Goal: Check status: Check status

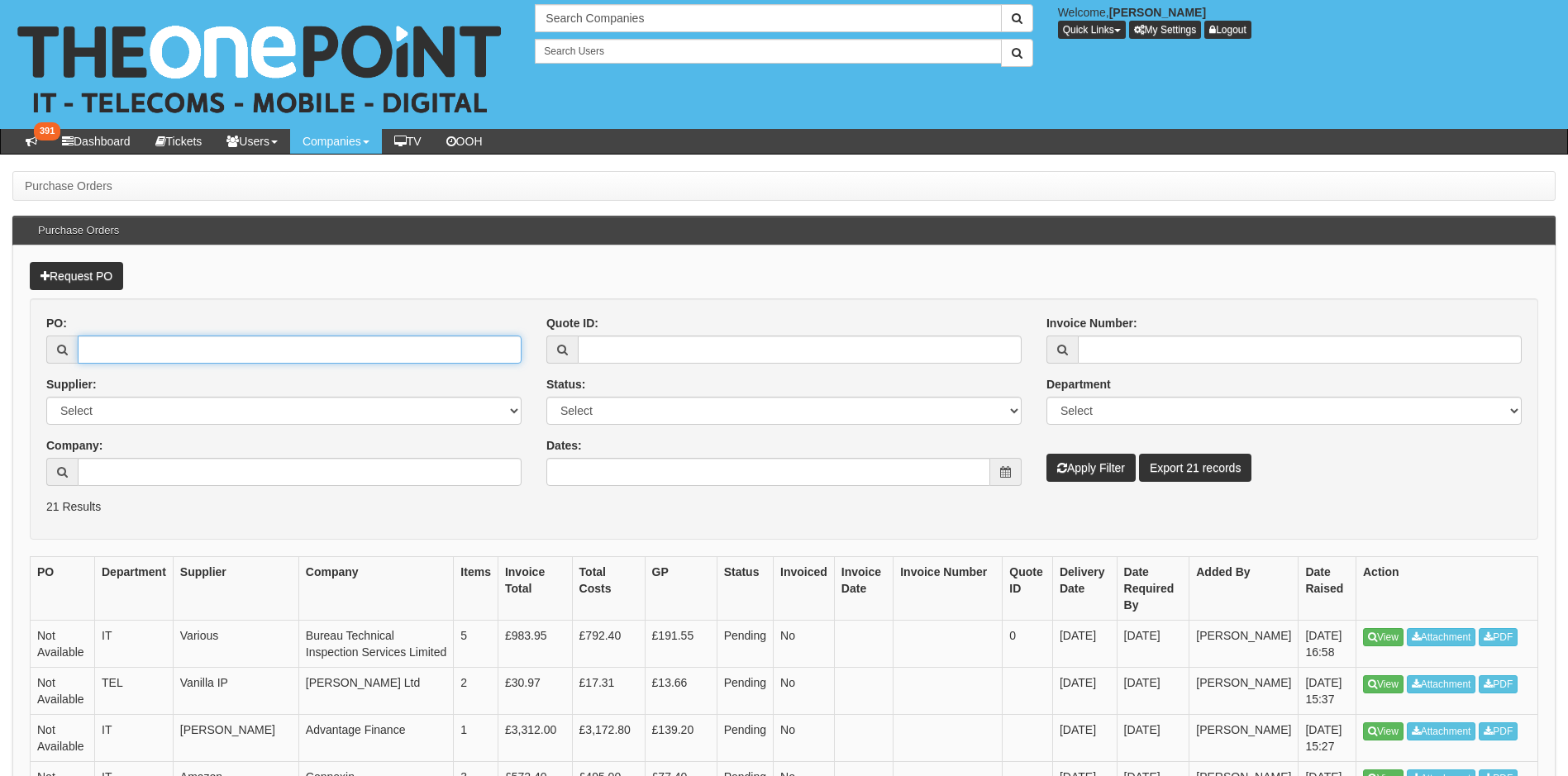
click at [106, 347] on input "PO:" at bounding box center [300, 349] width 444 height 28
click at [148, 353] on input "PO:" at bounding box center [300, 349] width 444 height 28
paste input "19610"
type input "19610"
click at [1095, 472] on button "Apply Filter" at bounding box center [1091, 467] width 89 height 28
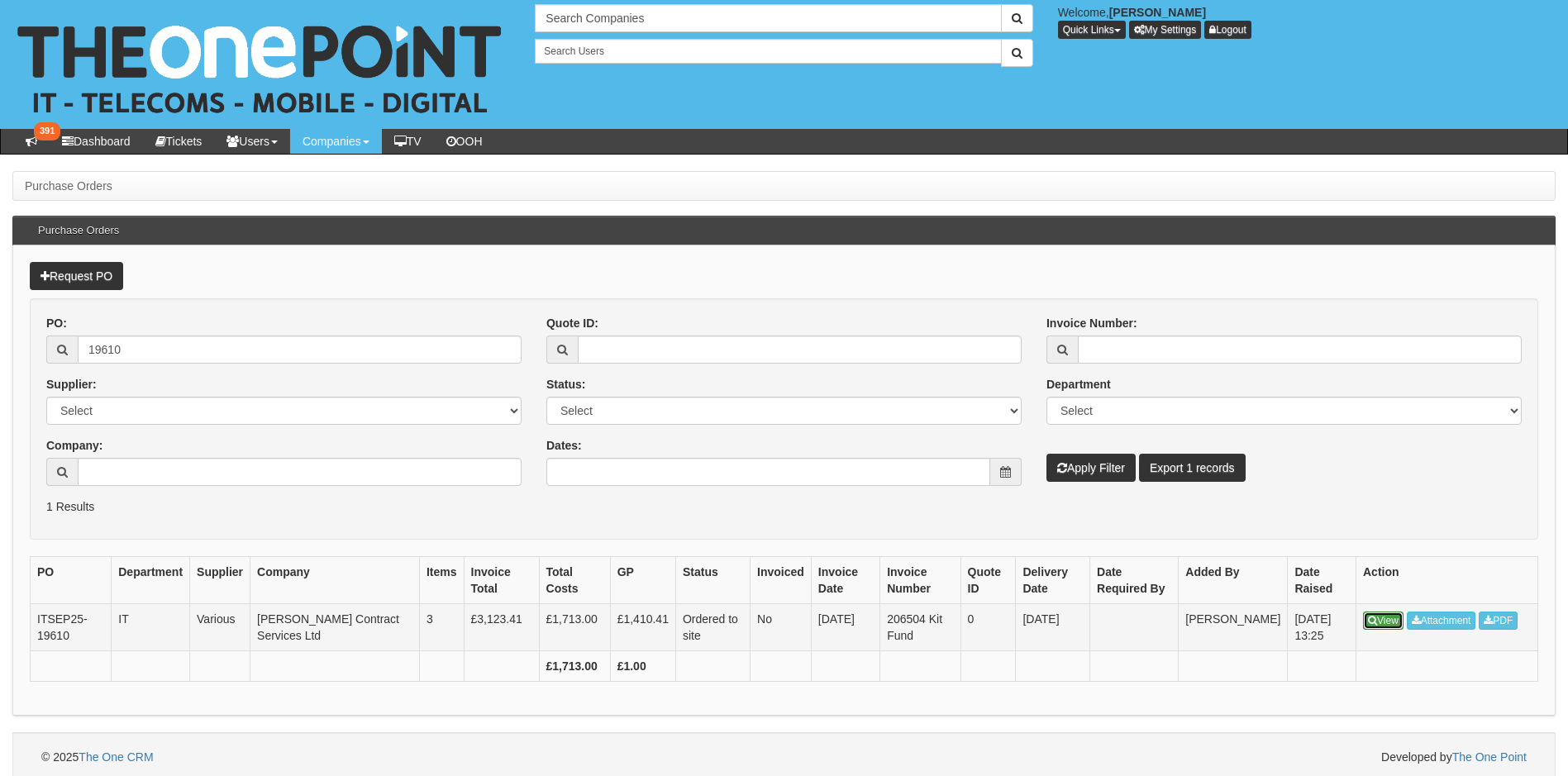
click at [1381, 623] on link "View" at bounding box center [1383, 620] width 40 height 18
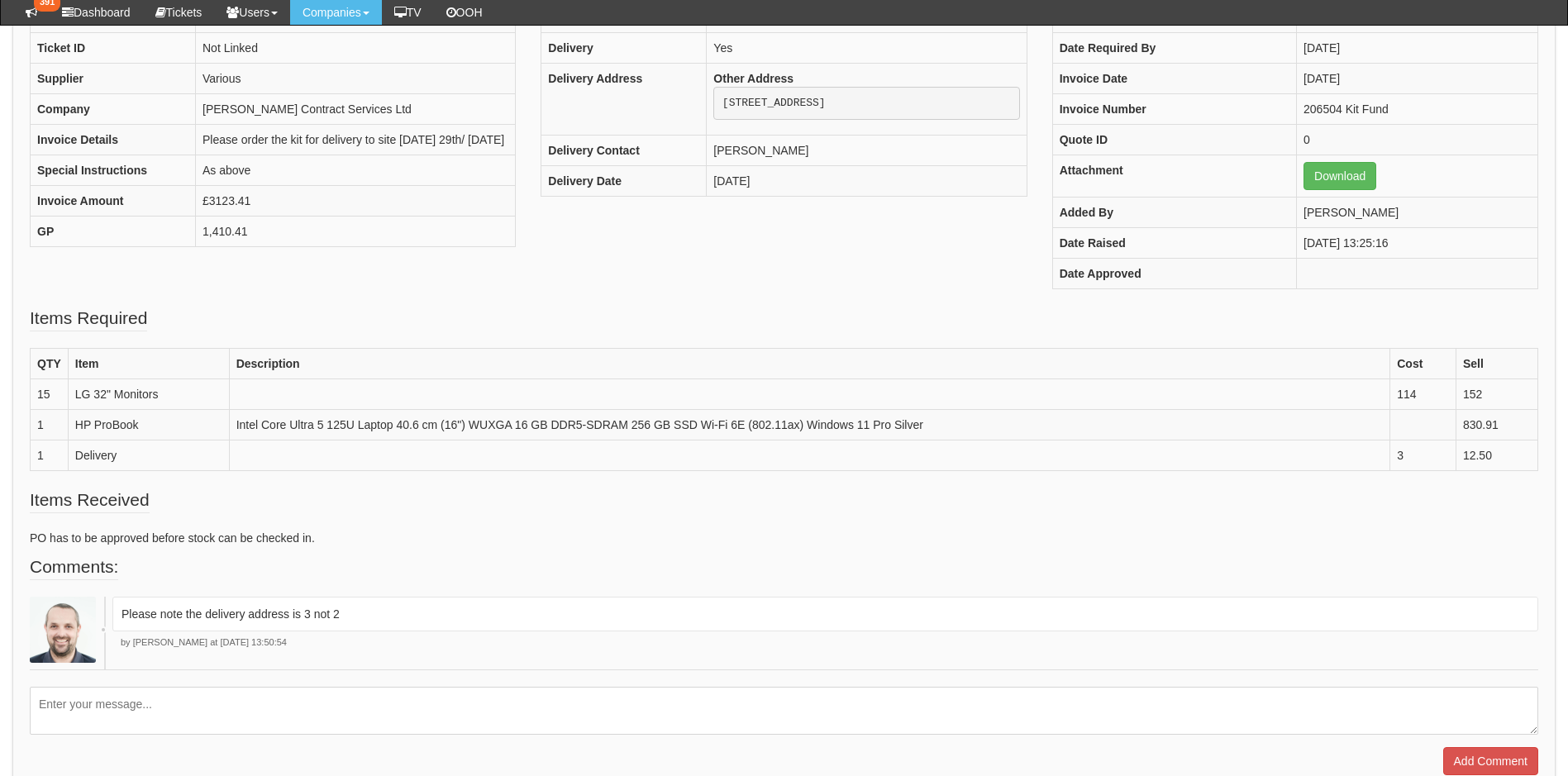
scroll to position [301, 0]
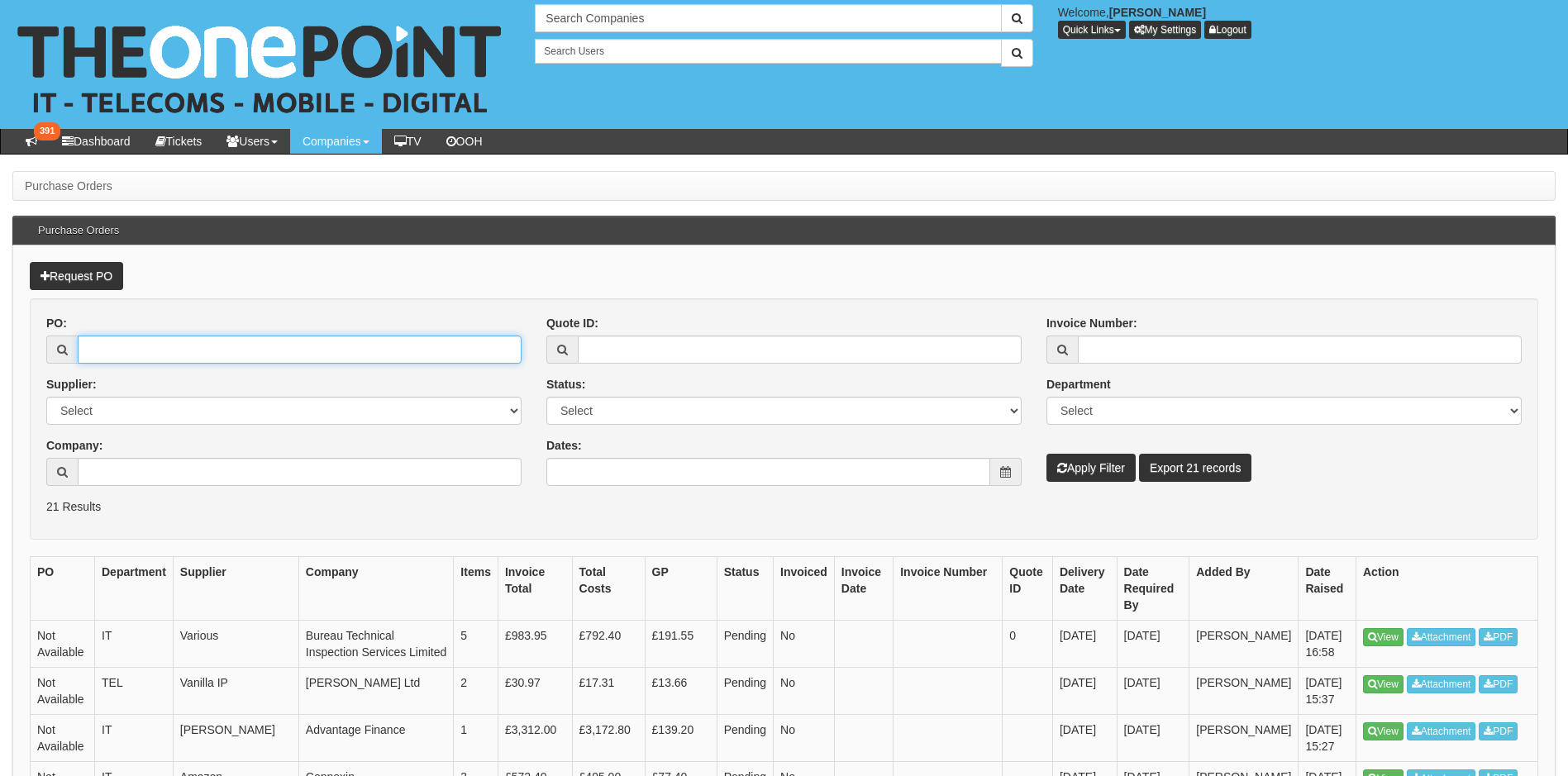
click at [142, 350] on input "PO:" at bounding box center [300, 349] width 444 height 28
paste input "19611"
type input "19611"
click at [1084, 468] on button "Apply Filter" at bounding box center [1091, 467] width 89 height 28
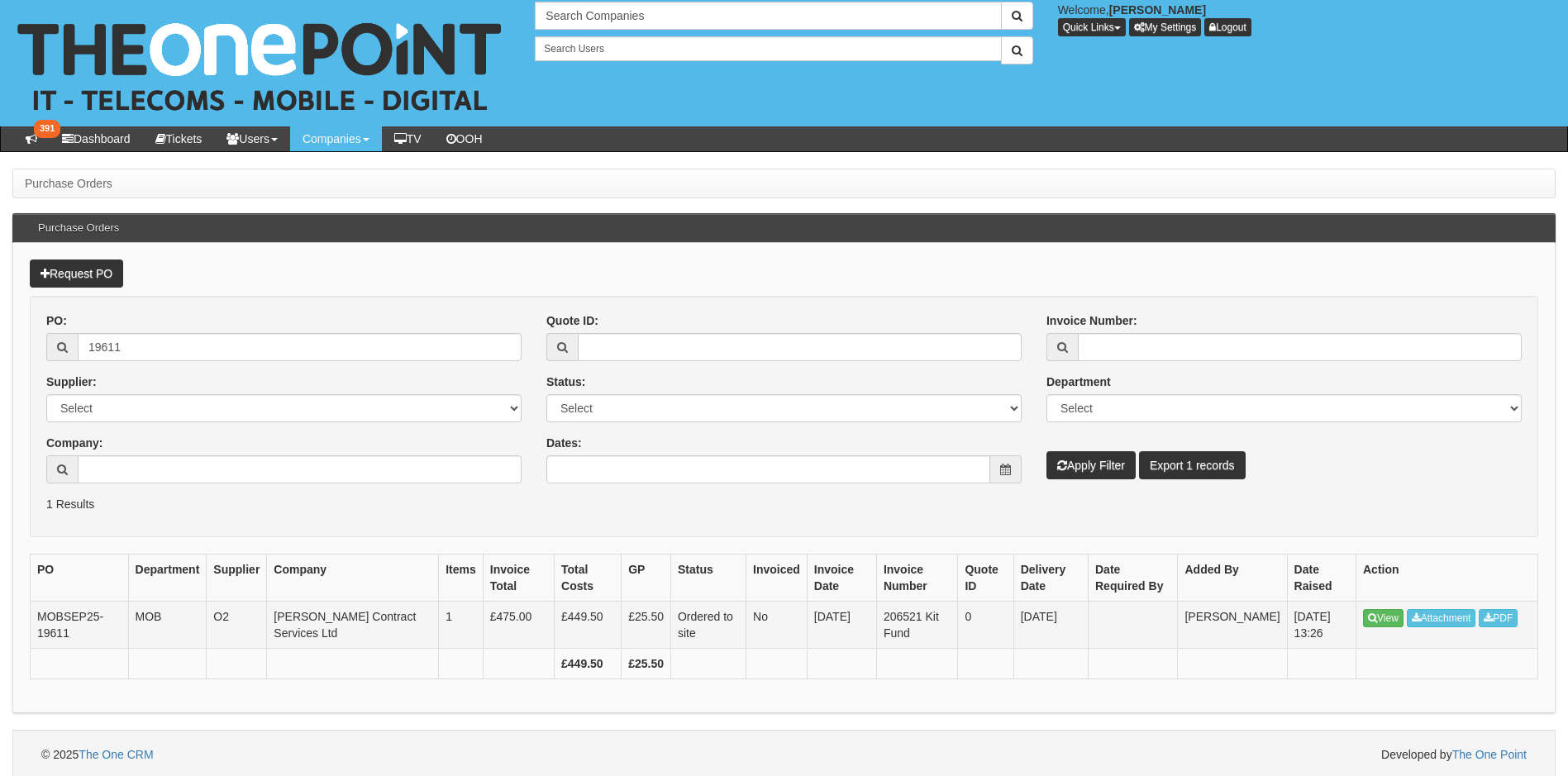
scroll to position [6, 0]
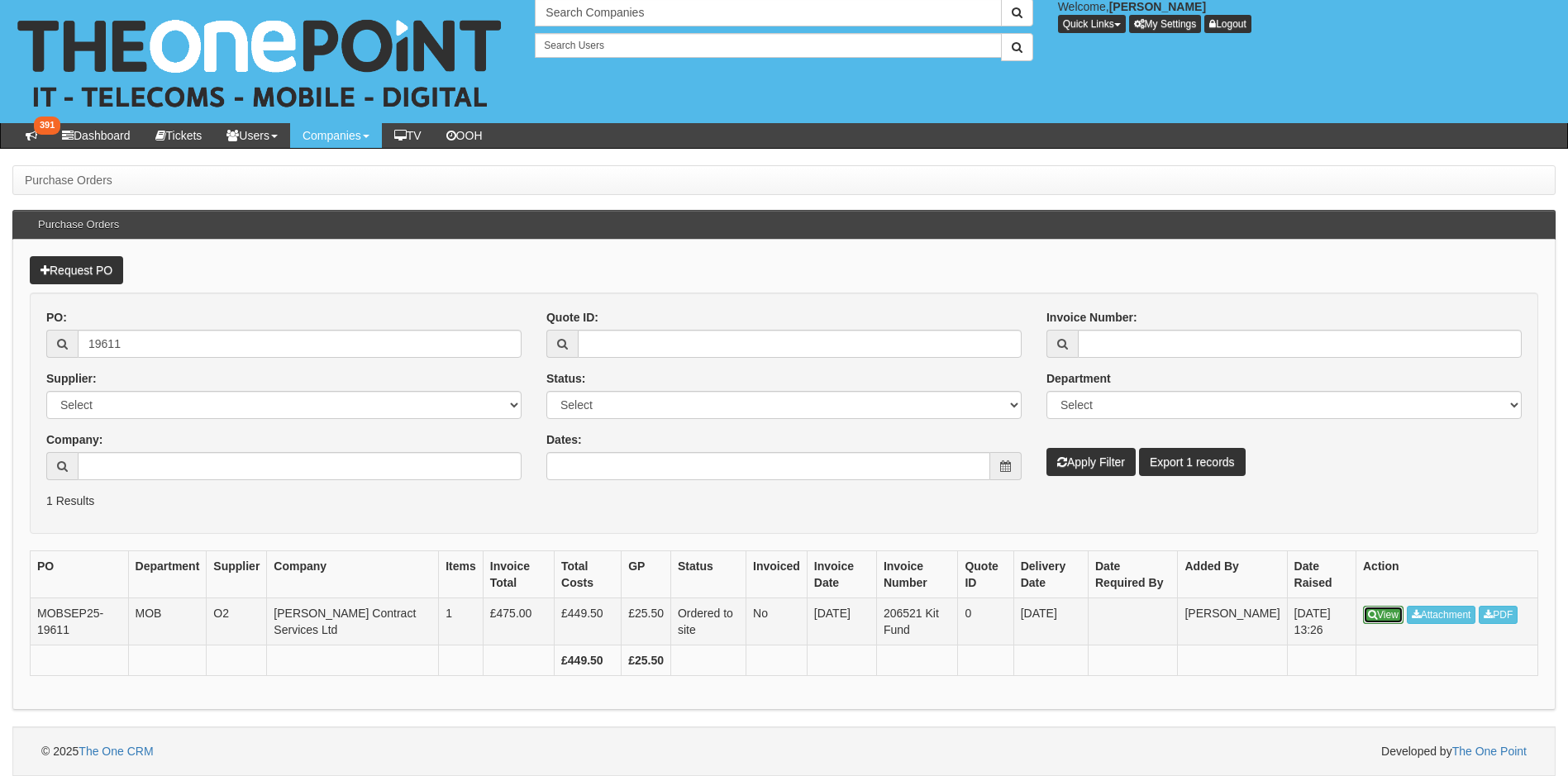
click at [1382, 620] on link "View" at bounding box center [1383, 614] width 40 height 18
